Goal: Task Accomplishment & Management: Manage account settings

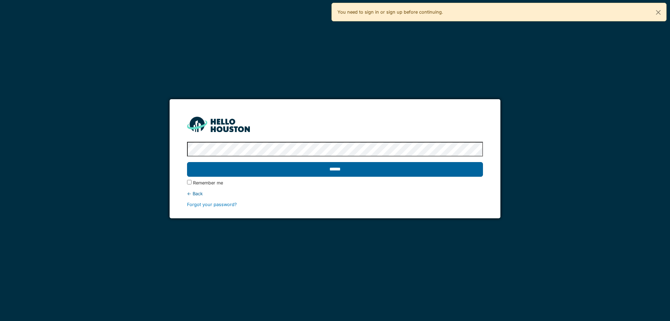
click at [318, 164] on input "******" at bounding box center [334, 169] width 295 height 15
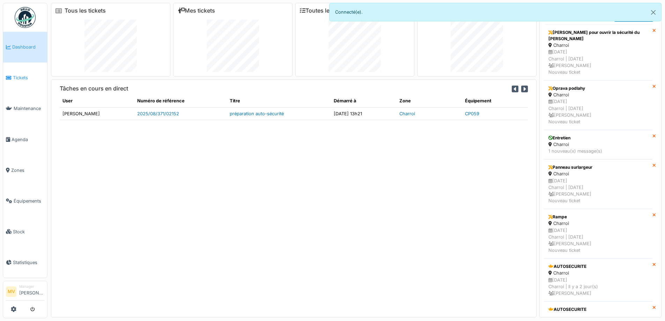
click at [27, 75] on span "Tickets" at bounding box center [28, 77] width 31 height 7
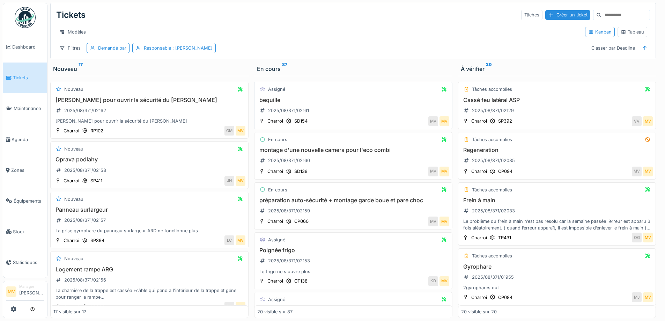
drag, startPoint x: 134, startPoint y: 121, endPoint x: 199, endPoint y: 113, distance: 65.4
click at [134, 121] on div "Bouton pour ouvrir la sécurité du timon cassé 2025/08/371/02162 Bouton pour ouv…" at bounding box center [149, 111] width 192 height 28
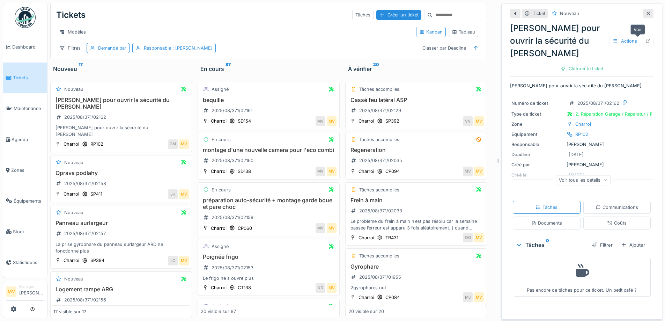
click at [646, 42] on icon at bounding box center [648, 41] width 5 height 5
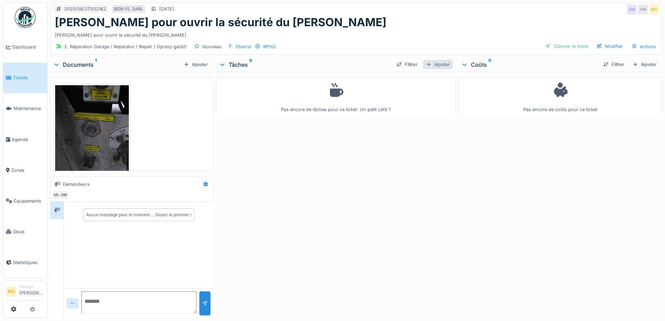
click at [439, 63] on div "Ajouter" at bounding box center [438, 64] width 30 height 9
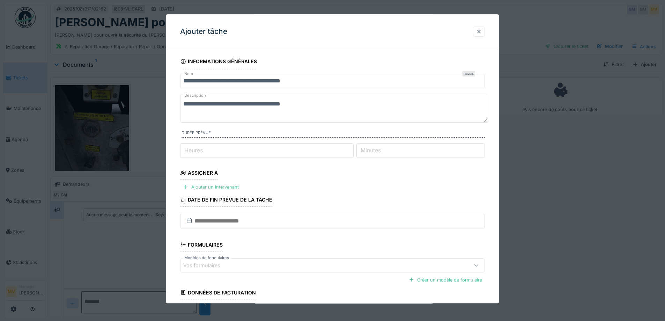
click at [229, 188] on div "Ajouter un intervenant" at bounding box center [210, 186] width 61 height 9
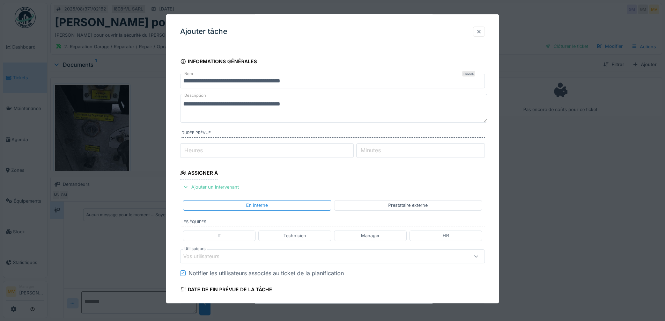
click at [279, 255] on div "Vos utilisateurs" at bounding box center [314, 256] width 263 height 8
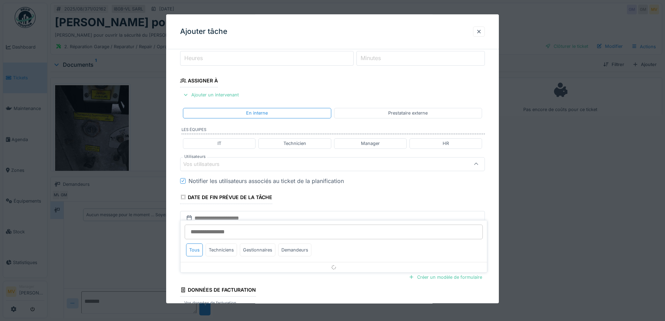
scroll to position [97, 0]
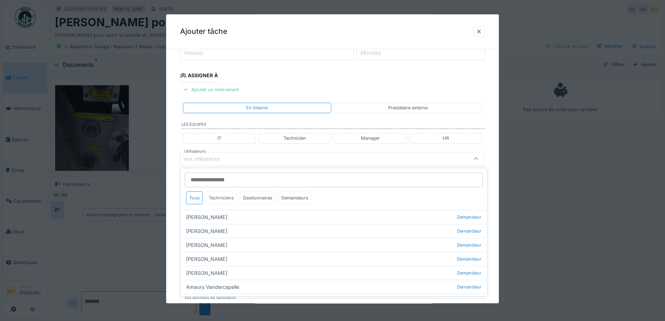
click at [229, 199] on div "Techniciens" at bounding box center [220, 197] width 31 height 13
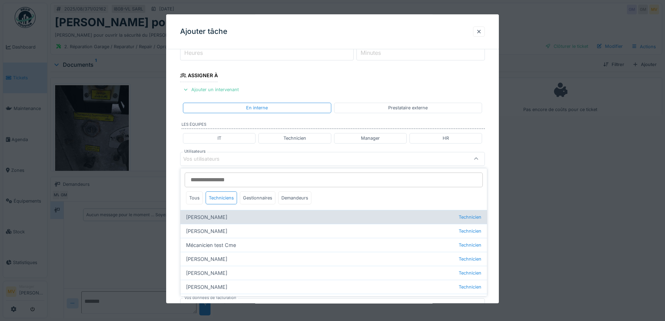
drag, startPoint x: 205, startPoint y: 230, endPoint x: 208, endPoint y: 223, distance: 7.7
click at [205, 230] on div "Jan Maro Technicien" at bounding box center [333, 231] width 306 height 14
type input "****"
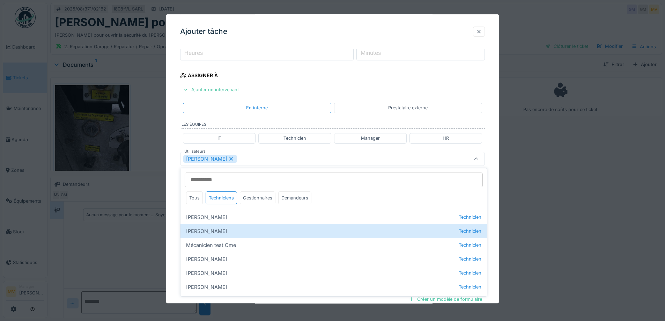
click at [251, 159] on div "[PERSON_NAME]" at bounding box center [314, 159] width 263 height 8
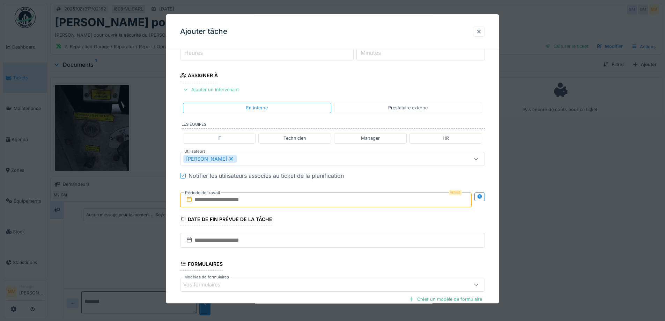
drag, startPoint x: 252, startPoint y: 200, endPoint x: 257, endPoint y: 203, distance: 6.3
click at [252, 200] on input "text" at bounding box center [325, 199] width 291 height 15
click at [349, 279] on div "23" at bounding box center [349, 279] width 9 height 9
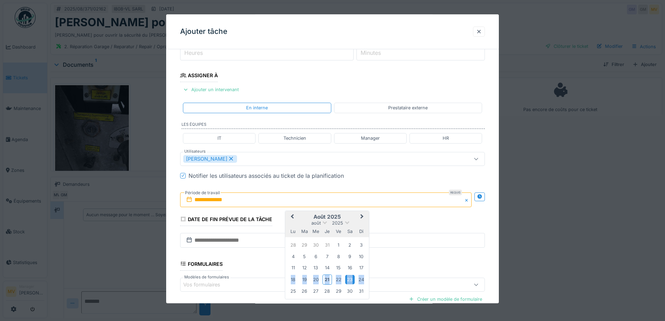
click at [349, 279] on div "23" at bounding box center [349, 279] width 9 height 9
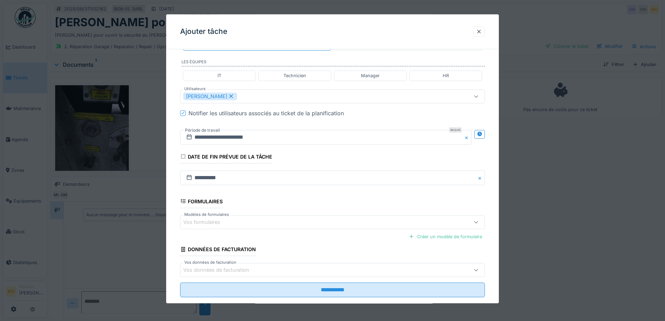
scroll to position [173, 0]
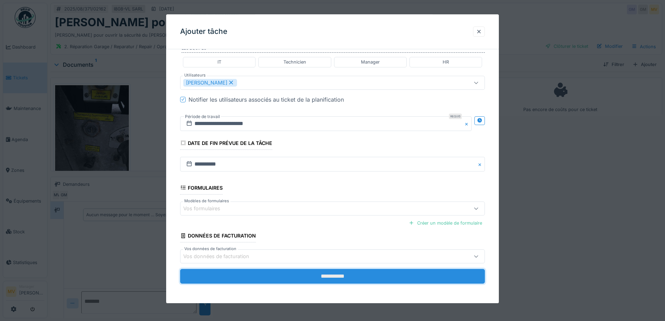
click at [355, 282] on input "**********" at bounding box center [332, 276] width 305 height 15
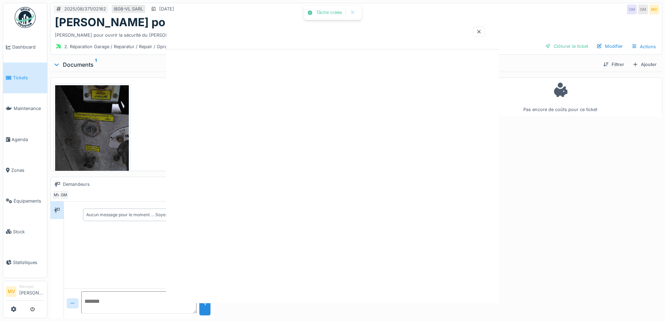
scroll to position [0, 0]
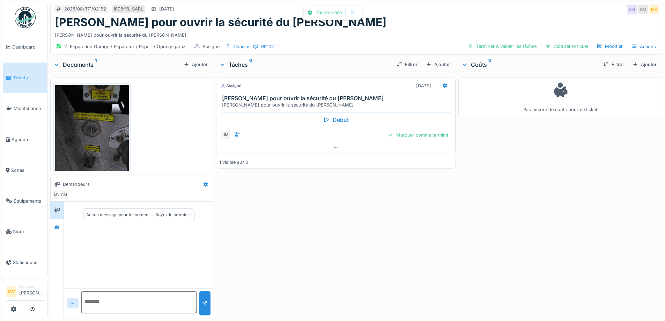
drag, startPoint x: 95, startPoint y: 143, endPoint x: 112, endPoint y: 146, distance: 17.3
click at [95, 143] on img at bounding box center [92, 134] width 74 height 98
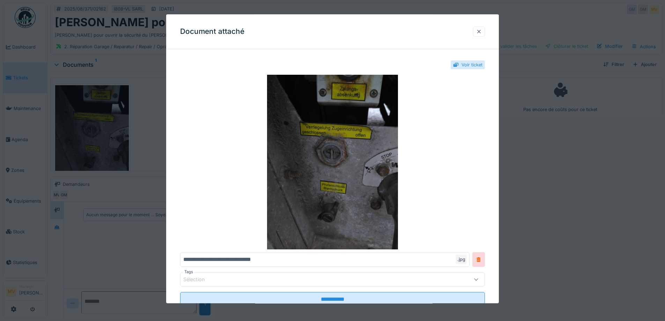
click at [480, 30] on div at bounding box center [479, 31] width 6 height 7
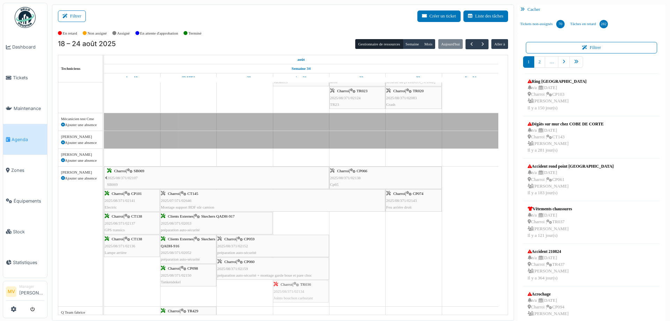
drag, startPoint x: 246, startPoint y: 295, endPoint x: 287, endPoint y: 297, distance: 41.2
click at [104, 297] on div "Charroi | SB069 2025/08/371/02107 SB069 Charroi | CP066 2025/08/371/02138 Cp65 …" at bounding box center [104, 236] width 0 height 140
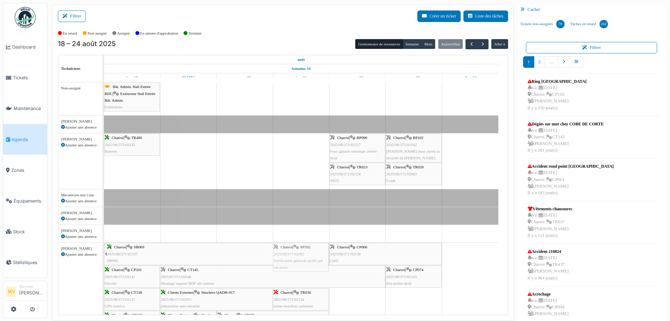
drag, startPoint x: 311, startPoint y: 143, endPoint x: 312, endPoint y: 297, distance: 153.5
click at [224, 275] on div "Charroi | CT145 2025/07/371/02646 Montage support BDF sûr camion" at bounding box center [273, 276] width 224 height 20
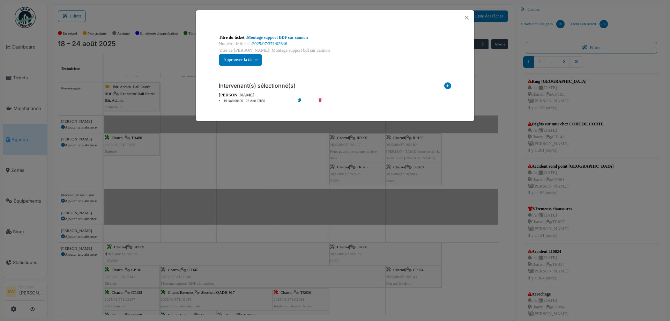
click at [321, 101] on icon at bounding box center [325, 100] width 20 height 5
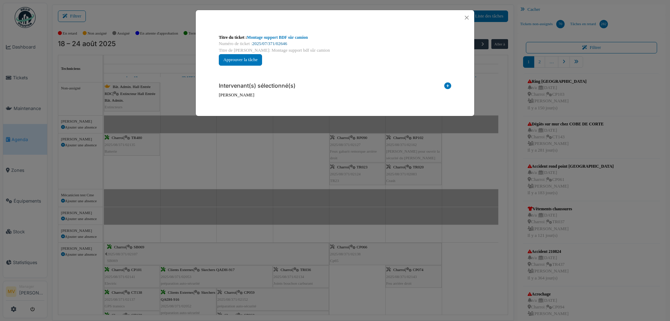
click at [278, 43] on link "2025/07/371/02646" at bounding box center [269, 43] width 35 height 5
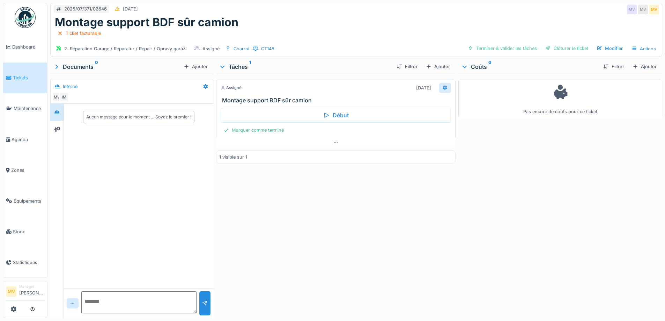
click at [442, 85] on icon at bounding box center [445, 87] width 6 height 5
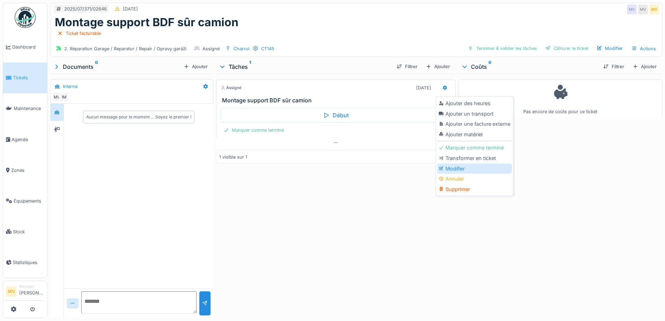
click at [443, 166] on icon at bounding box center [441, 168] width 5 height 4
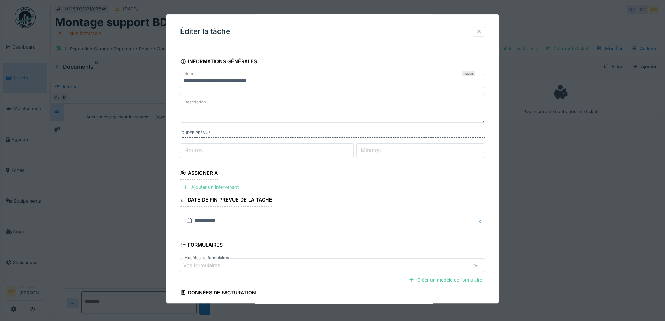
click at [230, 184] on div "Ajouter un intervenant" at bounding box center [210, 186] width 61 height 9
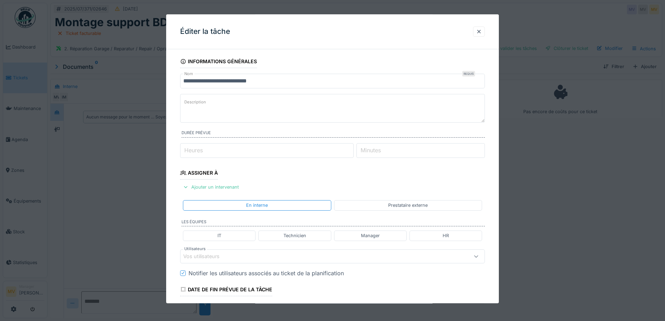
scroll to position [146, 0]
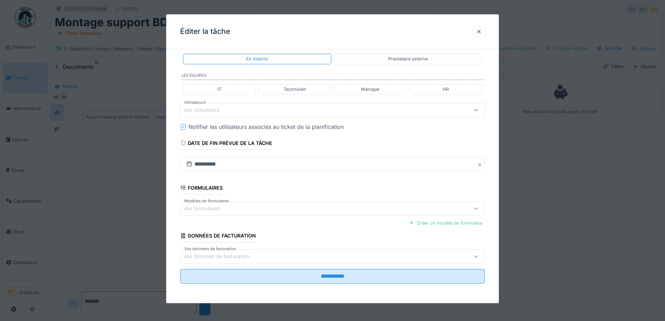
click at [238, 117] on div "Vos utilisateurs" at bounding box center [332, 110] width 305 height 14
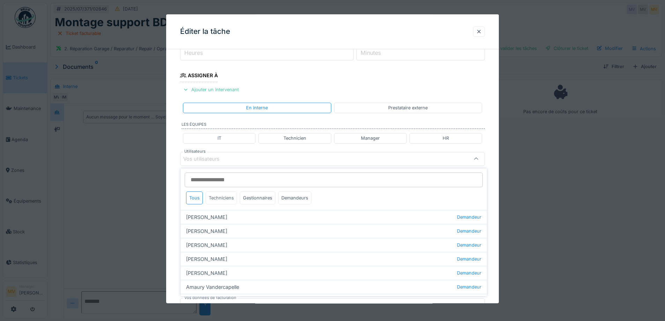
click at [231, 196] on div "Techniciens" at bounding box center [220, 197] width 31 height 13
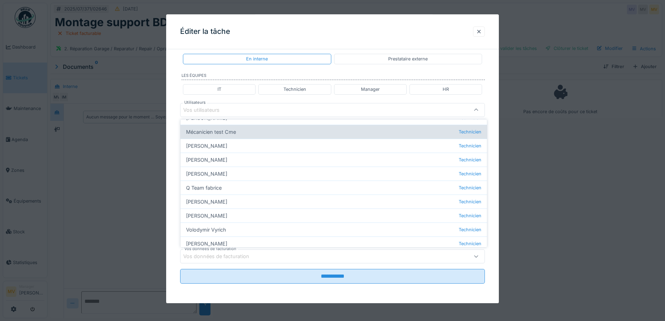
scroll to position [80, 0]
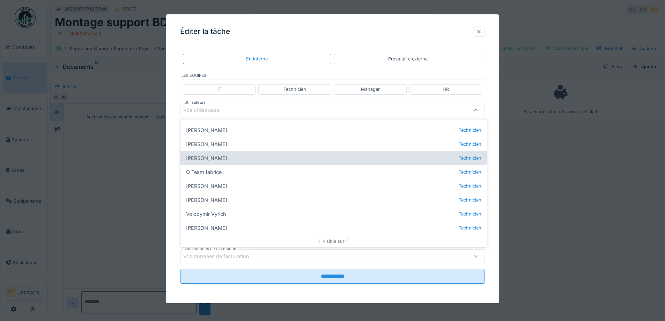
click at [254, 160] on div "Peter Lopata Technicien" at bounding box center [333, 158] width 306 height 14
type input "*****"
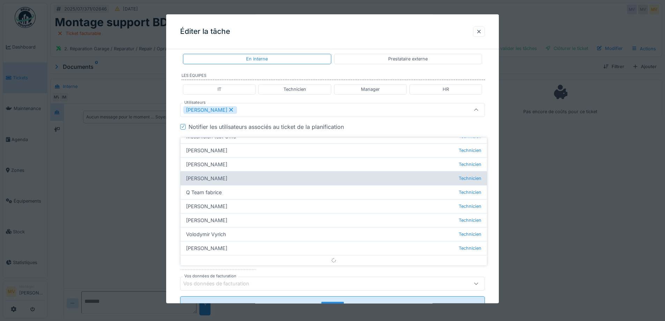
scroll to position [97, 0]
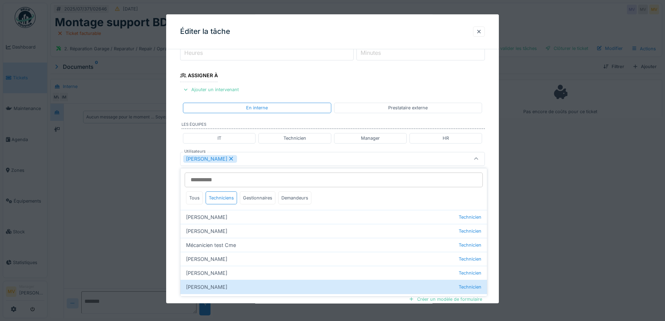
click at [255, 158] on div "[PERSON_NAME]" at bounding box center [314, 159] width 263 height 8
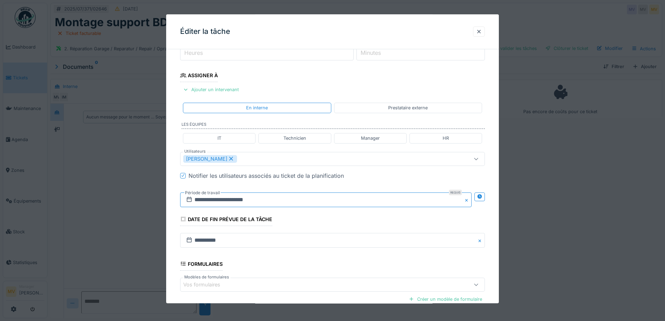
click at [281, 202] on input "**********" at bounding box center [325, 199] width 291 height 15
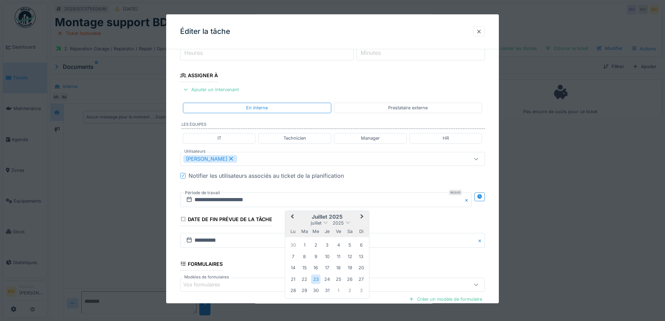
click at [362, 215] on span "Next Month" at bounding box center [362, 216] width 0 height 8
click at [304, 291] on div "26" at bounding box center [304, 290] width 9 height 9
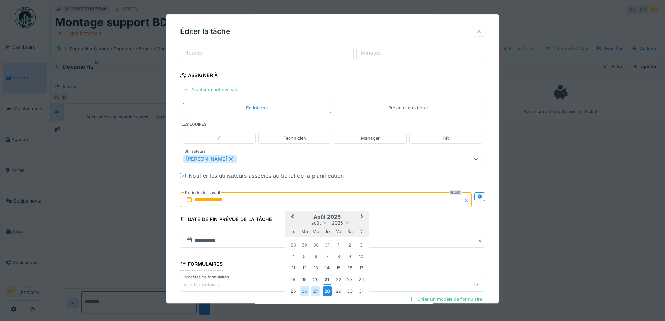
click at [329, 290] on div "28" at bounding box center [326, 290] width 9 height 9
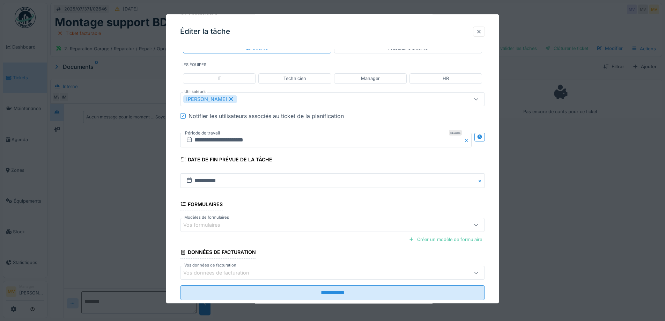
scroll to position [173, 0]
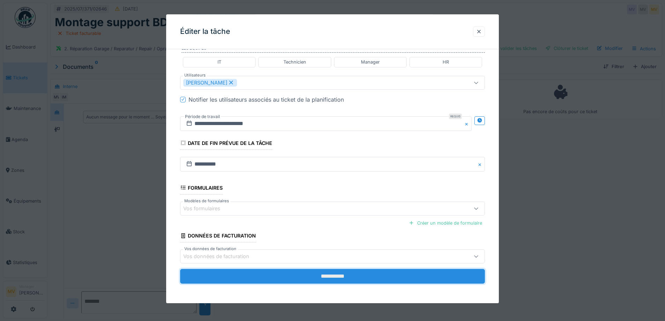
click at [339, 273] on input "**********" at bounding box center [332, 276] width 305 height 15
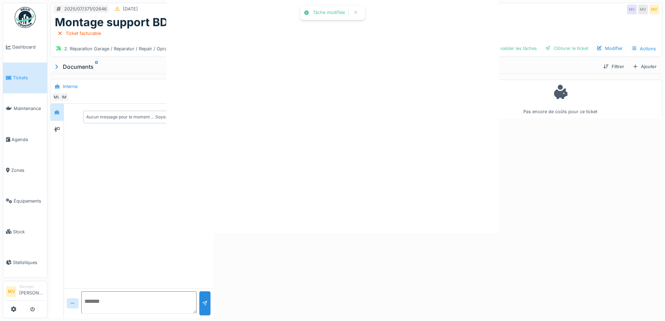
scroll to position [0, 0]
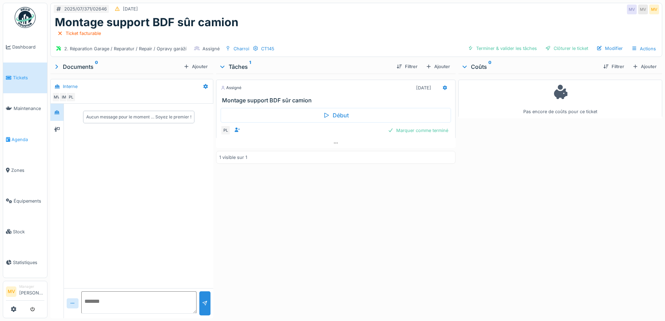
click at [20, 139] on span "Agenda" at bounding box center [28, 139] width 33 height 7
